Goal: Task Accomplishment & Management: Complete application form

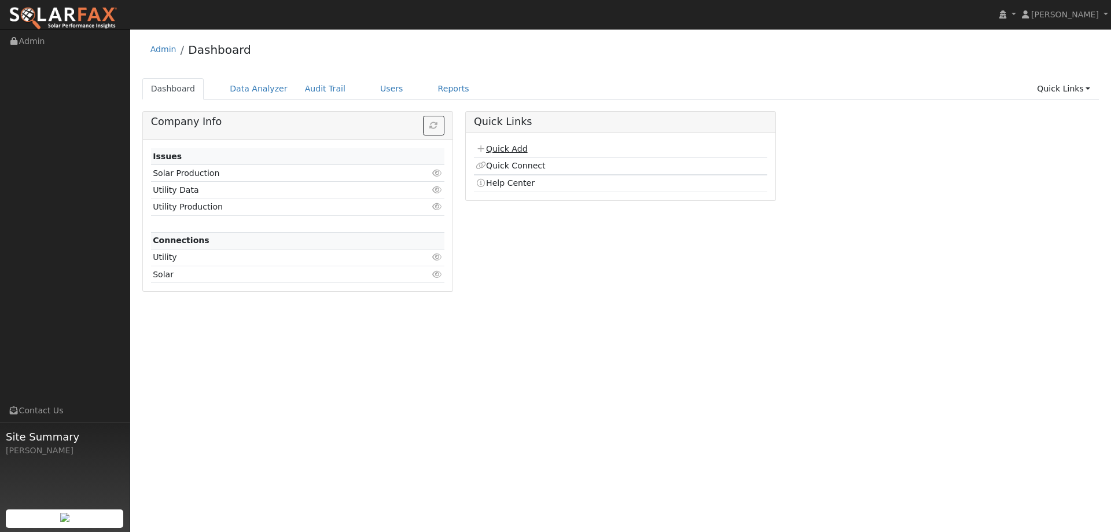
click at [504, 147] on link "Quick Add" at bounding box center [500, 148] width 51 height 9
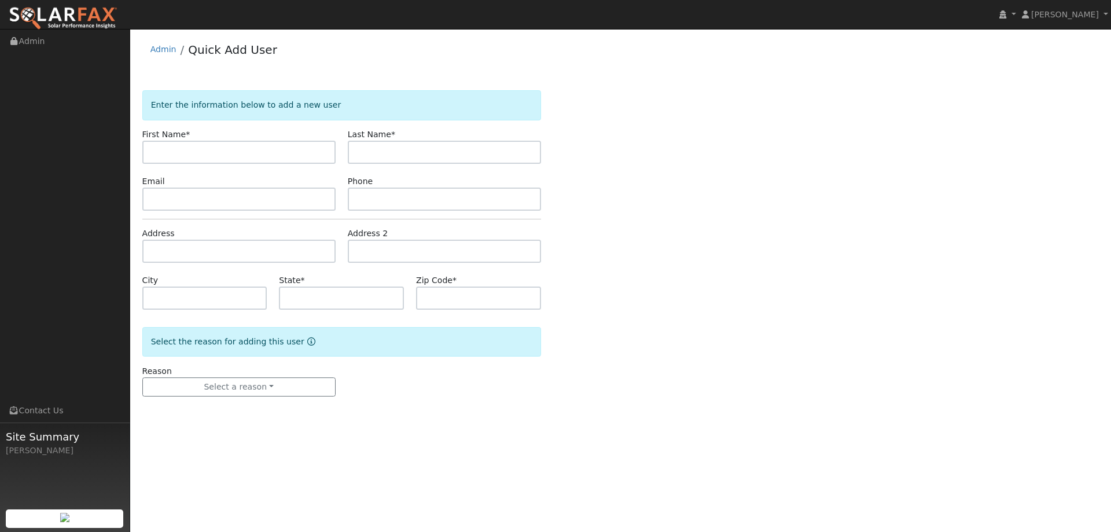
click at [253, 161] on input "text" at bounding box center [238, 152] width 193 height 23
type input "[PERSON_NAME]"
click at [369, 150] on input "text" at bounding box center [444, 152] width 193 height 23
type input "Tang"
click at [218, 210] on input "text" at bounding box center [238, 198] width 193 height 23
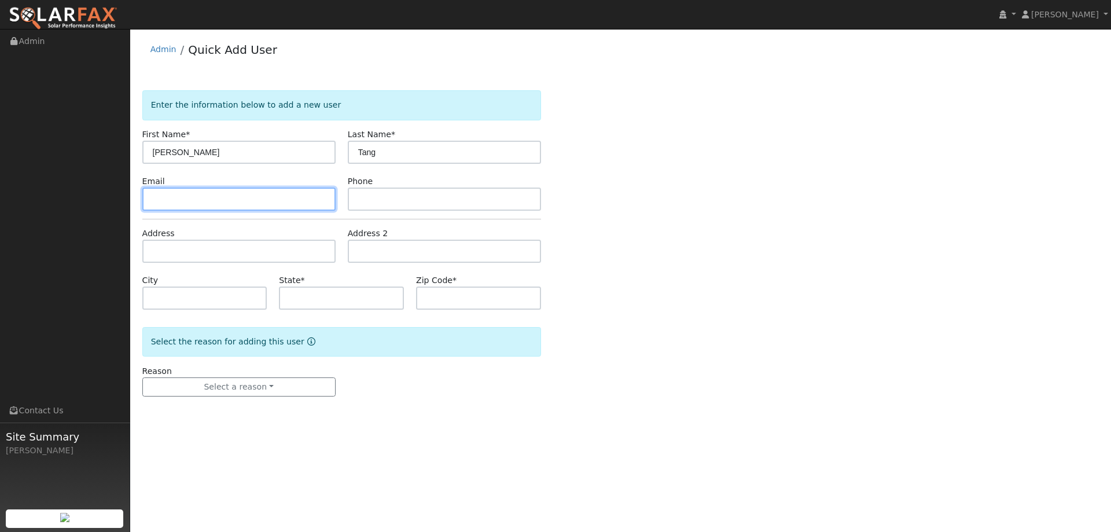
paste input "[EMAIL_ADDRESS][DOMAIN_NAME]"
click at [221, 198] on input "[EMAIL_ADDRESS][DOMAIN_NAME]" at bounding box center [238, 198] width 193 height 23
type input "[EMAIL_ADDRESS][DOMAIN_NAME]"
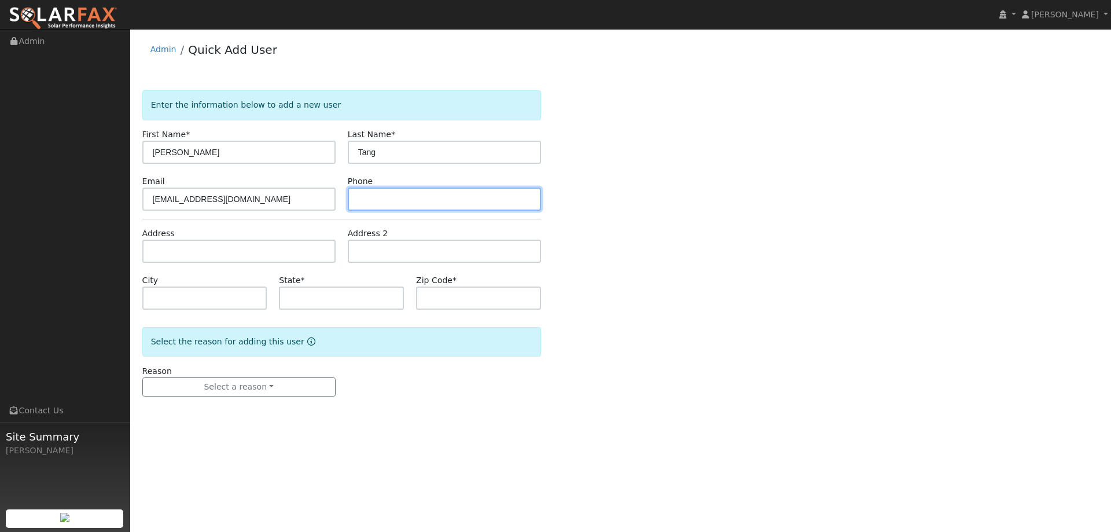
click at [440, 195] on input "text" at bounding box center [444, 198] width 193 height 23
paste input "[PHONE_NUMBER]"
type input "[PHONE_NUMBER]"
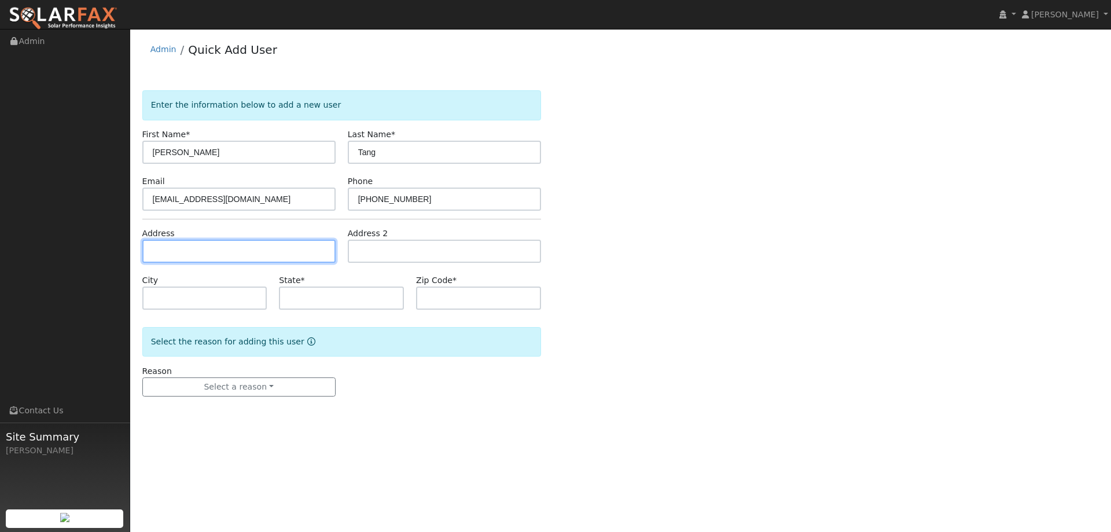
click at [283, 243] on input "text" at bounding box center [238, 250] width 193 height 23
click at [288, 241] on input "text" at bounding box center [238, 250] width 193 height 23
paste input "[STREET_ADDRESS]"
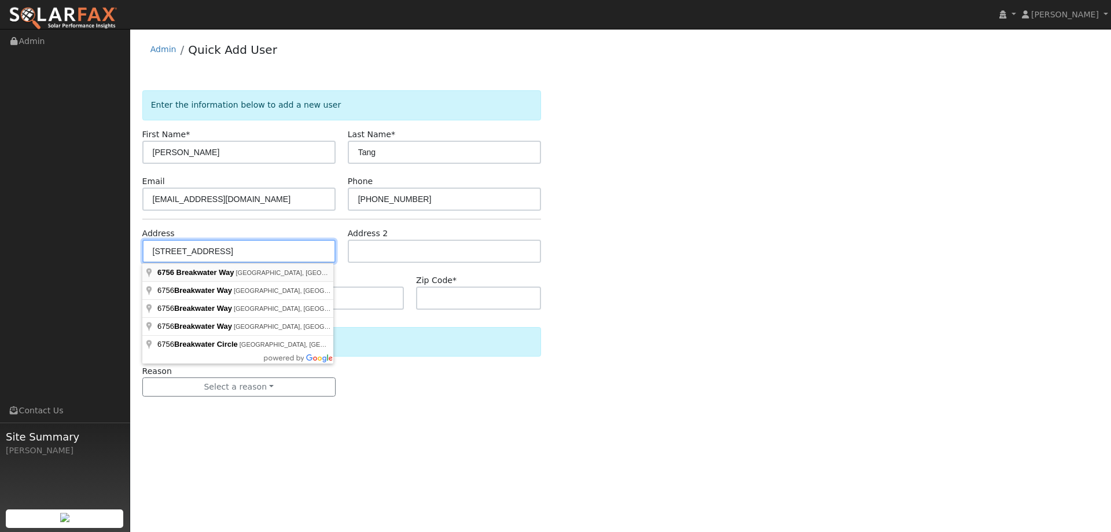
type input "[STREET_ADDRESS]"
type input "[GEOGRAPHIC_DATA]"
type input "CA"
type input "95831"
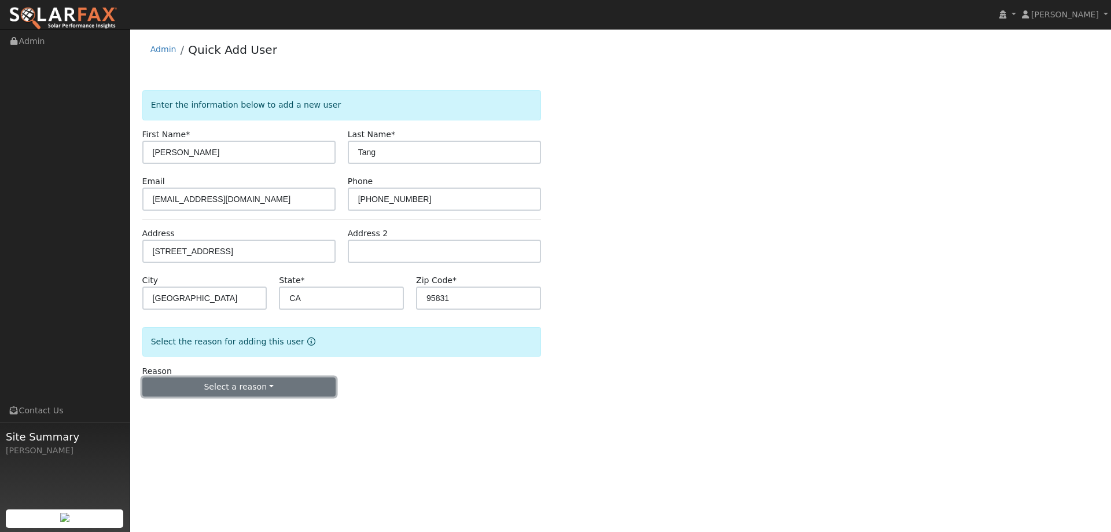
click at [213, 385] on button "Select a reason" at bounding box center [238, 387] width 193 height 20
click at [212, 407] on link "New lead" at bounding box center [207, 411] width 128 height 16
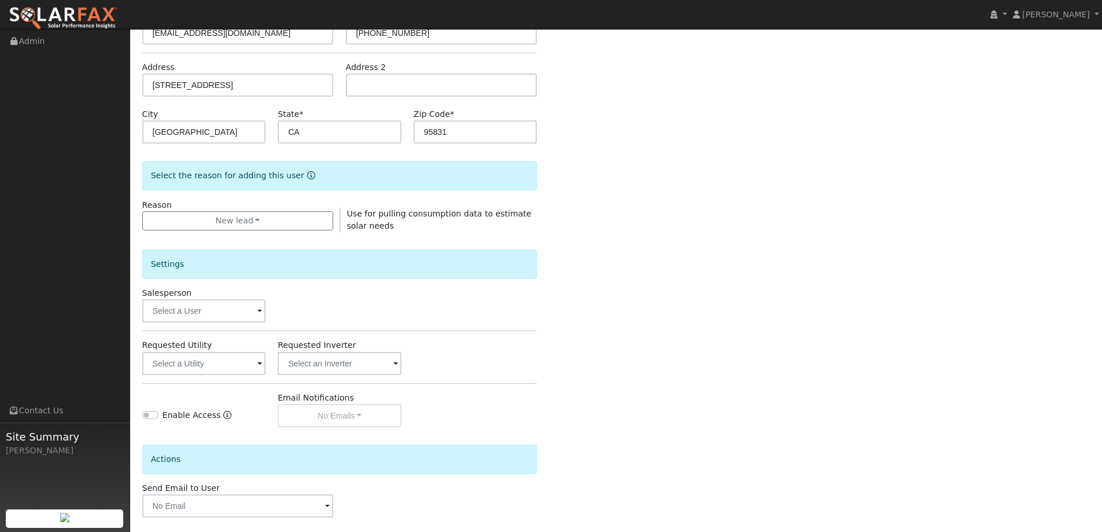
scroll to position [217, 0]
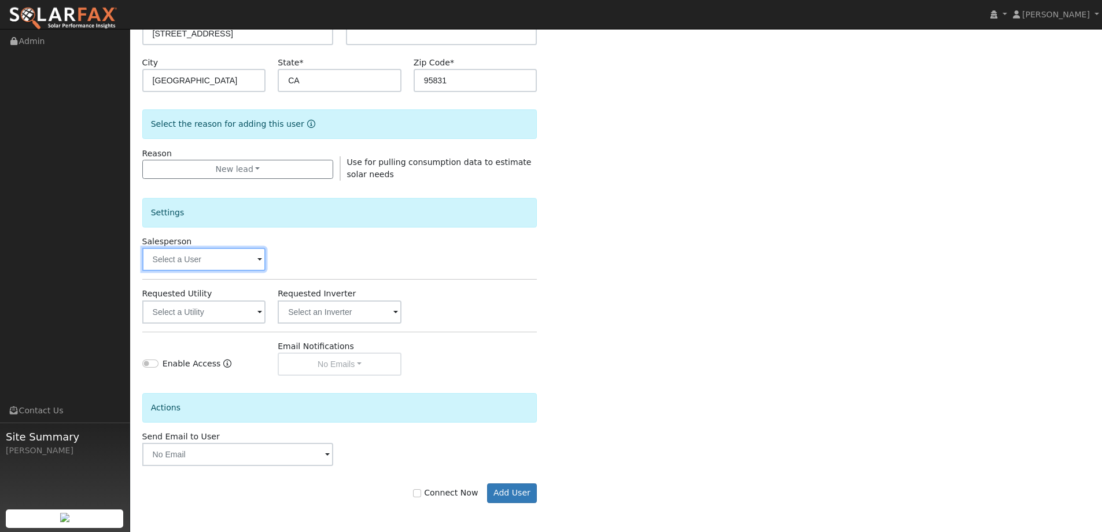
click at [201, 257] on input "text" at bounding box center [204, 259] width 124 height 23
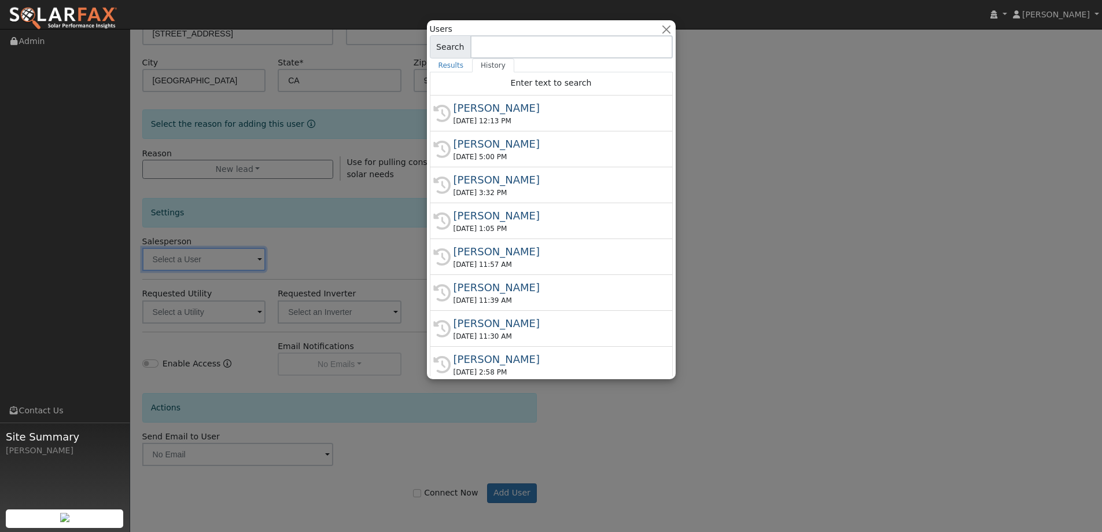
click at [201, 257] on div at bounding box center [551, 266] width 1102 height 532
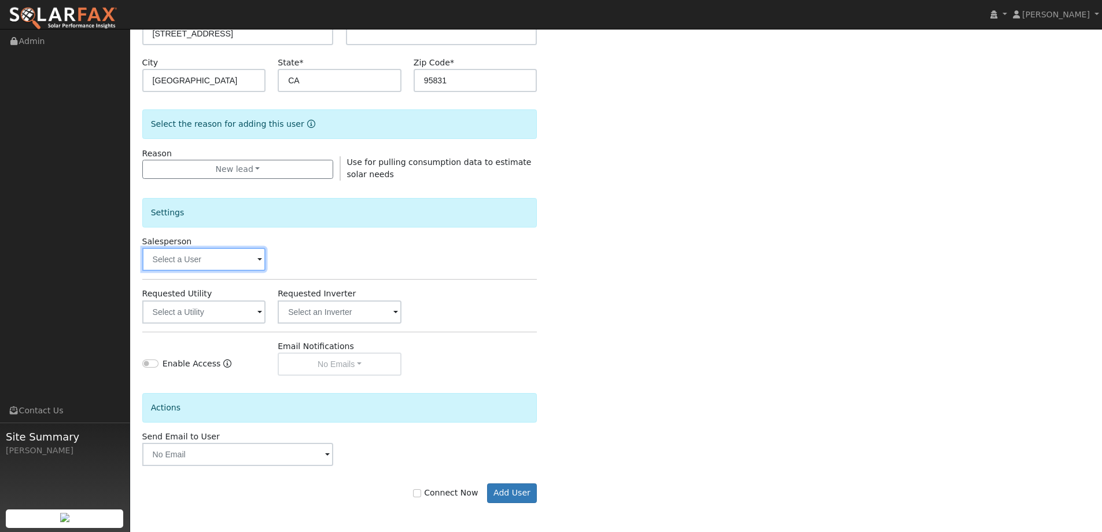
click at [201, 257] on input "text" at bounding box center [204, 259] width 124 height 23
